Goal: Register for event/course

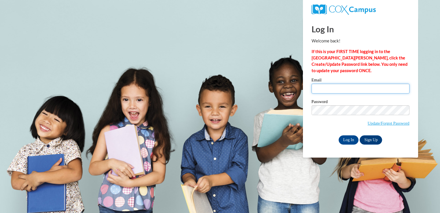
click at [338, 90] on input "Email" at bounding box center [361, 89] width 98 height 10
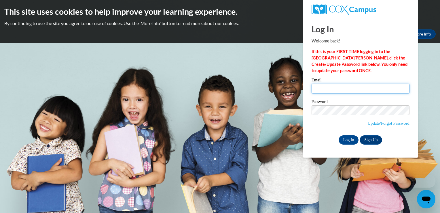
type input "estelle11.as@gmail.com"
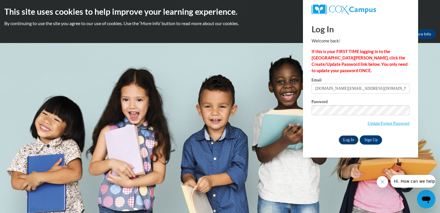
click at [353, 135] on input "Log In" at bounding box center [349, 139] width 20 height 9
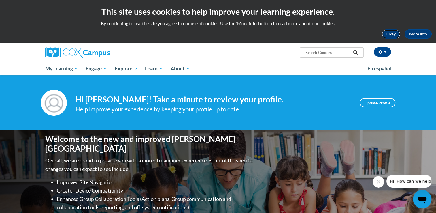
click at [392, 32] on button "Okay" at bounding box center [391, 33] width 18 height 9
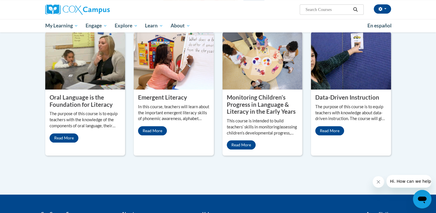
scroll to position [450, 0]
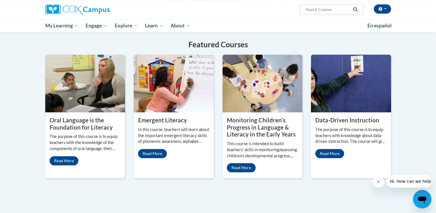
click at [322, 8] on input "Search..." at bounding box center [328, 9] width 46 height 7
type input "data driven instructions"
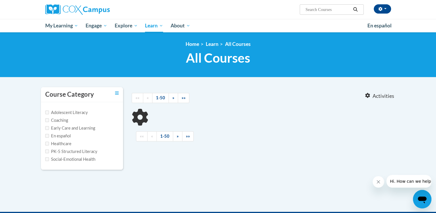
type input "data driven instructions"
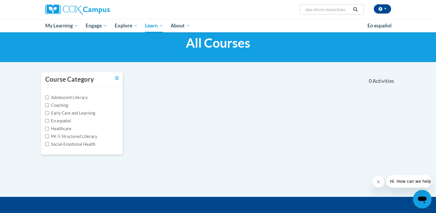
scroll to position [10, 0]
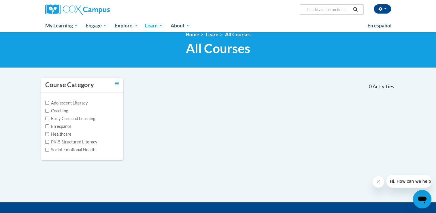
click at [86, 118] on label "Early Care and Learning" at bounding box center [70, 118] width 50 height 6
click at [49, 118] on input "Early Care and Learning" at bounding box center [47, 118] width 4 height 4
checkbox input "true"
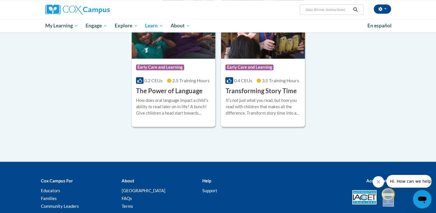
scroll to position [841, 0]
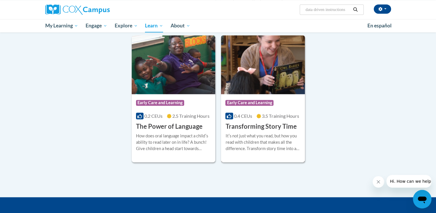
click at [278, 142] on div "Itʹs not just what you read, but how you read with children that makes all the …" at bounding box center [262, 142] width 75 height 19
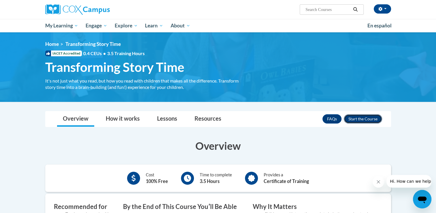
click at [368, 116] on button "Enroll" at bounding box center [363, 118] width 38 height 9
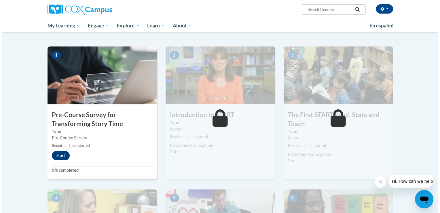
scroll to position [106, 0]
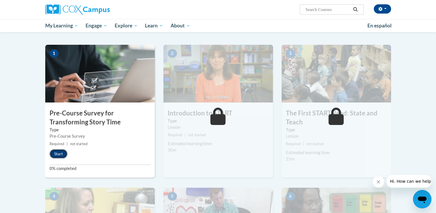
click at [59, 156] on button "Start" at bounding box center [59, 153] width 18 height 9
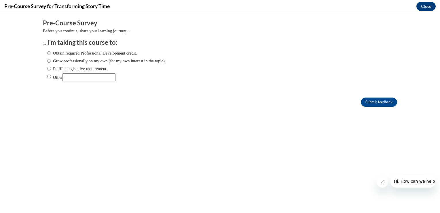
scroll to position [0, 0]
click at [47, 52] on input "Obtain required Professional Development credit." at bounding box center [49, 53] width 4 height 6
radio input "true"
click at [365, 101] on input "Submit feedback" at bounding box center [379, 101] width 36 height 9
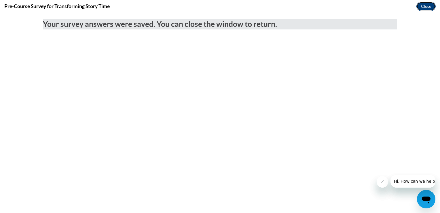
click at [431, 6] on button "Close" at bounding box center [426, 6] width 19 height 9
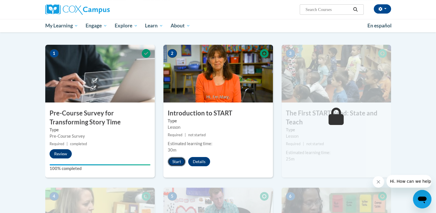
click at [180, 161] on button "Start" at bounding box center [177, 161] width 18 height 9
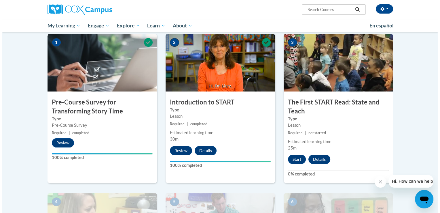
scroll to position [119, 0]
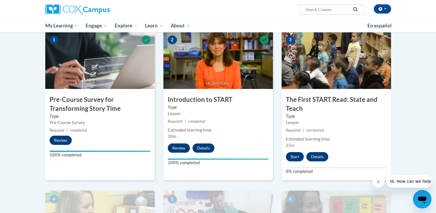
click at [295, 157] on button "Start" at bounding box center [295, 156] width 18 height 9
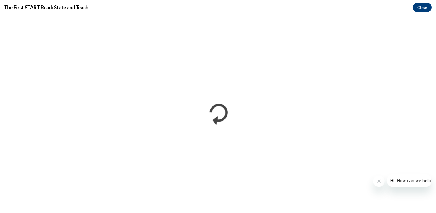
scroll to position [0, 0]
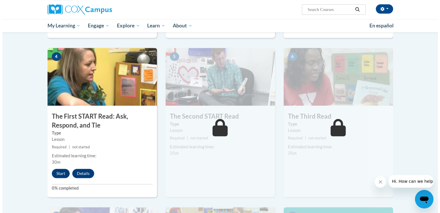
scroll to position [262, 0]
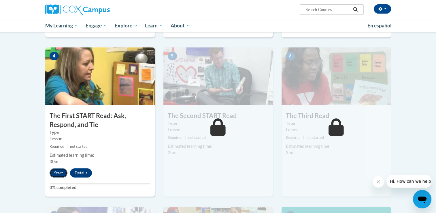
click at [61, 172] on button "Start" at bounding box center [59, 172] width 18 height 9
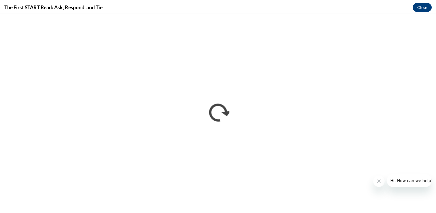
scroll to position [0, 0]
